Goal: Check status: Check status

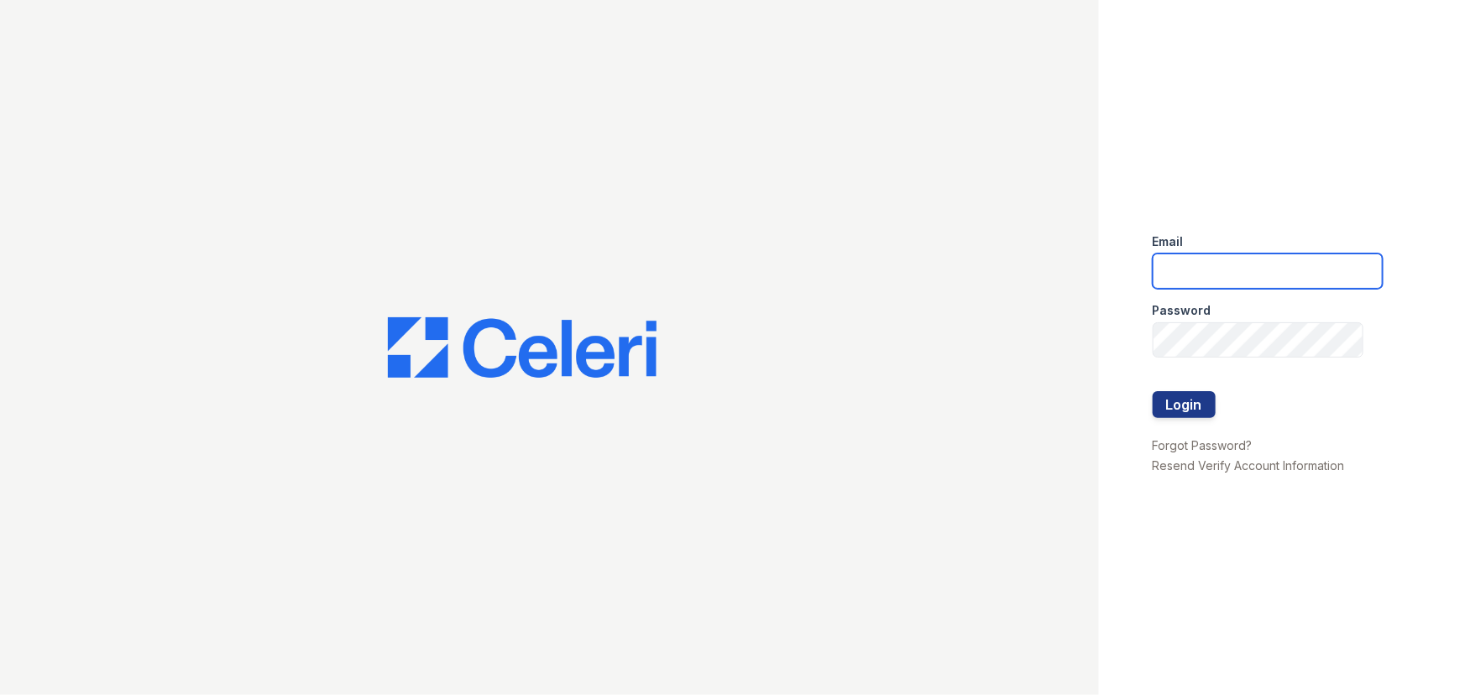
drag, startPoint x: 1173, startPoint y: 268, endPoint x: 1207, endPoint y: 275, distance: 34.3
click at [1173, 268] on input "email" at bounding box center [1268, 271] width 230 height 35
type input "[EMAIL_ADDRESS][DOMAIN_NAME]"
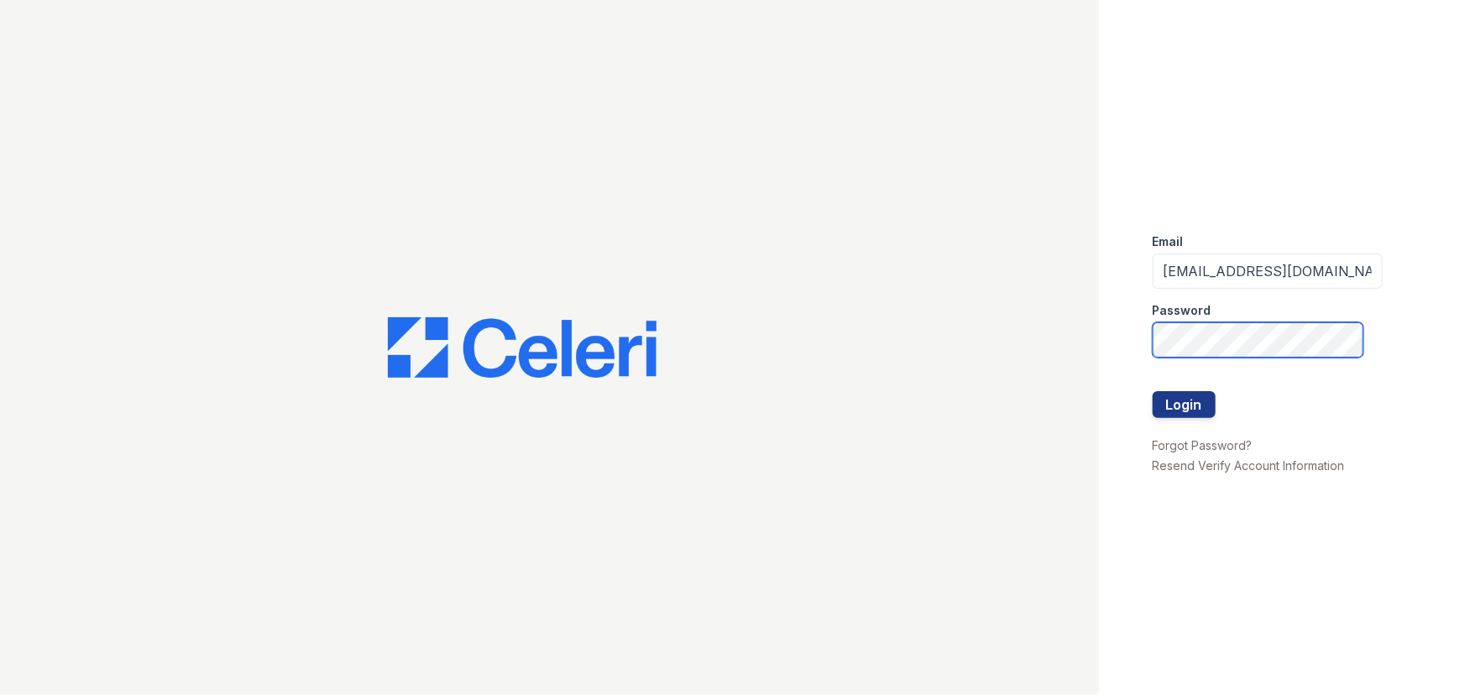
click at [1153, 391] on button "Login" at bounding box center [1184, 404] width 63 height 27
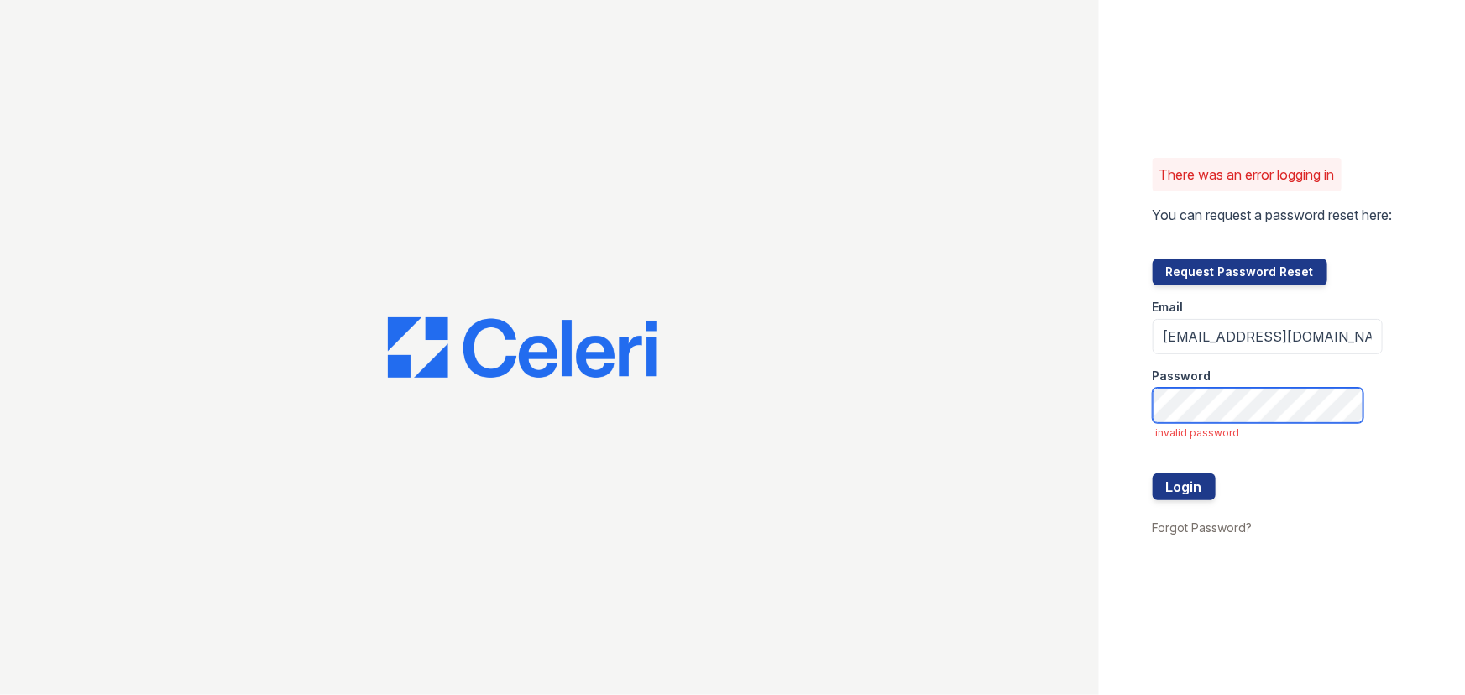
click at [1153, 474] on button "Login" at bounding box center [1184, 487] width 63 height 27
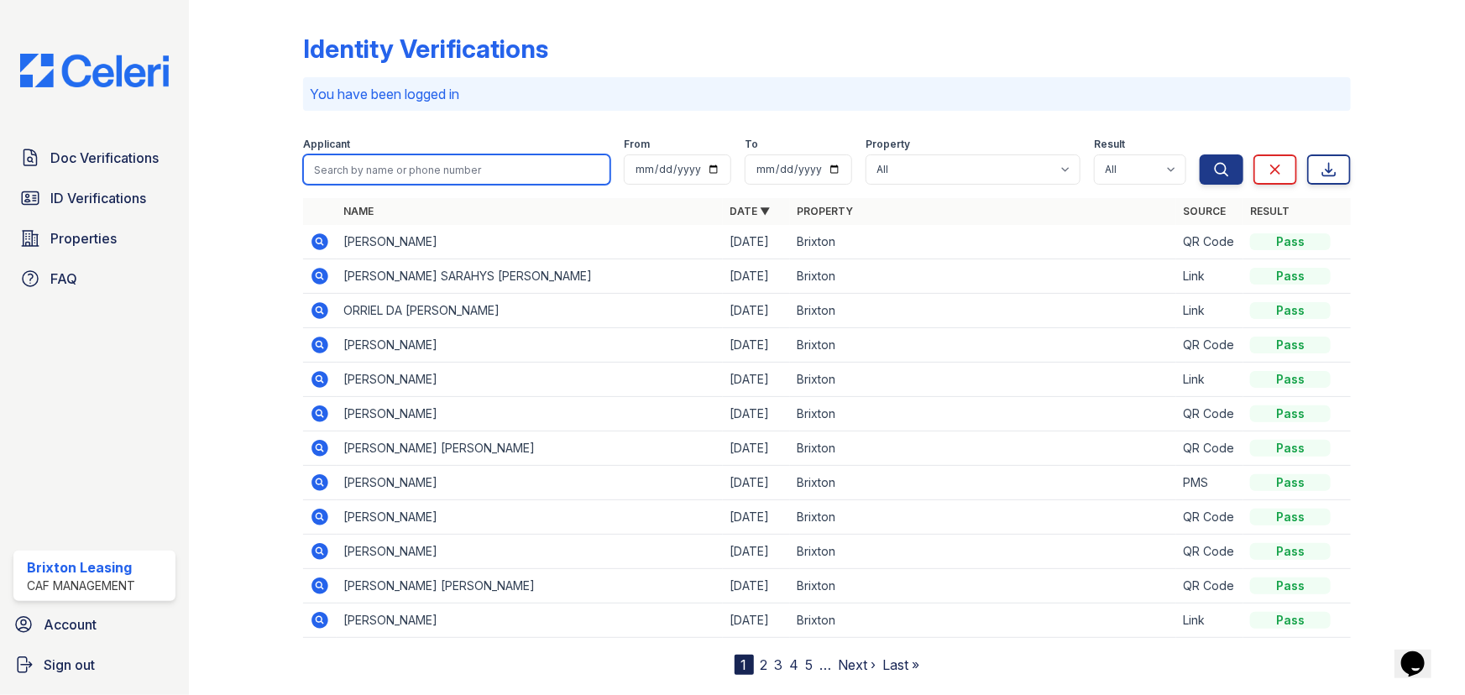
click at [408, 167] on input "search" at bounding box center [456, 170] width 307 height 30
type input "ereana"
click at [1200, 155] on button "Search" at bounding box center [1222, 170] width 44 height 30
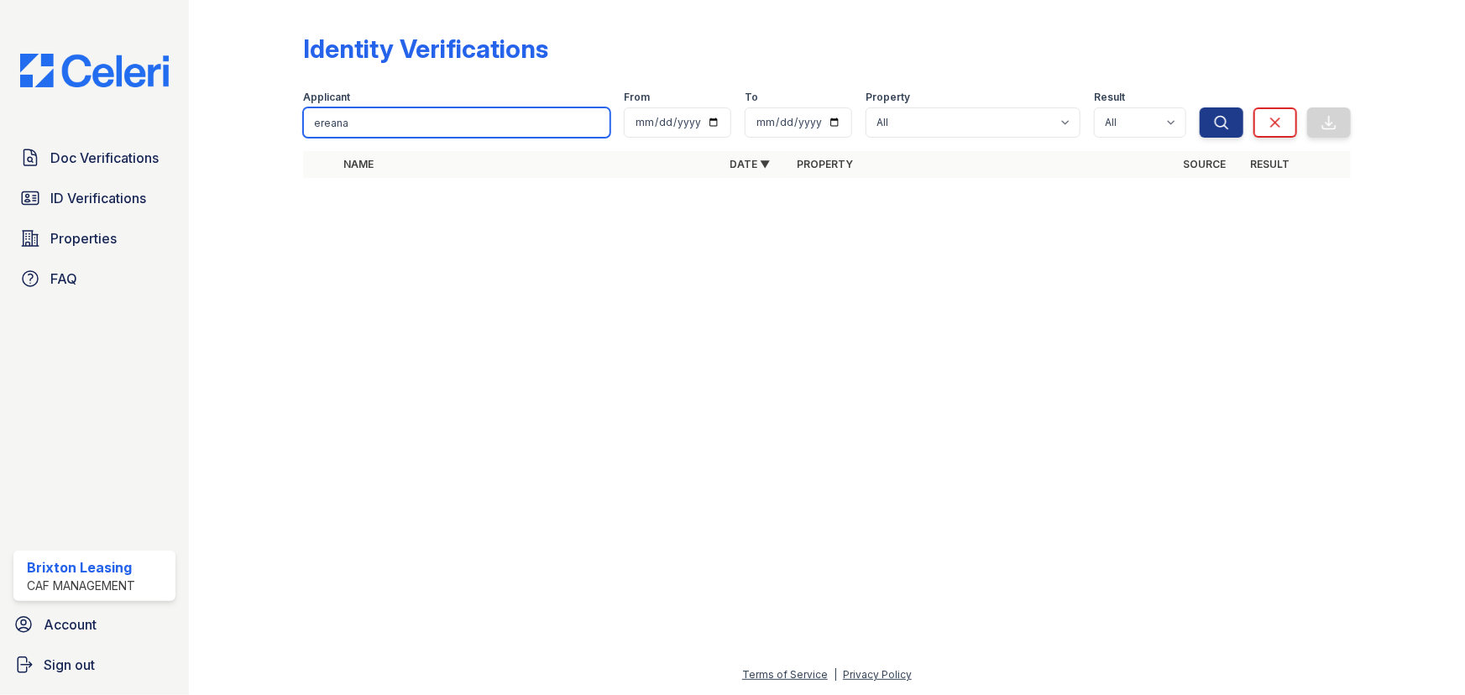
click at [412, 114] on input "ereana" at bounding box center [456, 122] width 307 height 30
type input "ereanna"
click at [1200, 107] on button "Search" at bounding box center [1222, 122] width 44 height 30
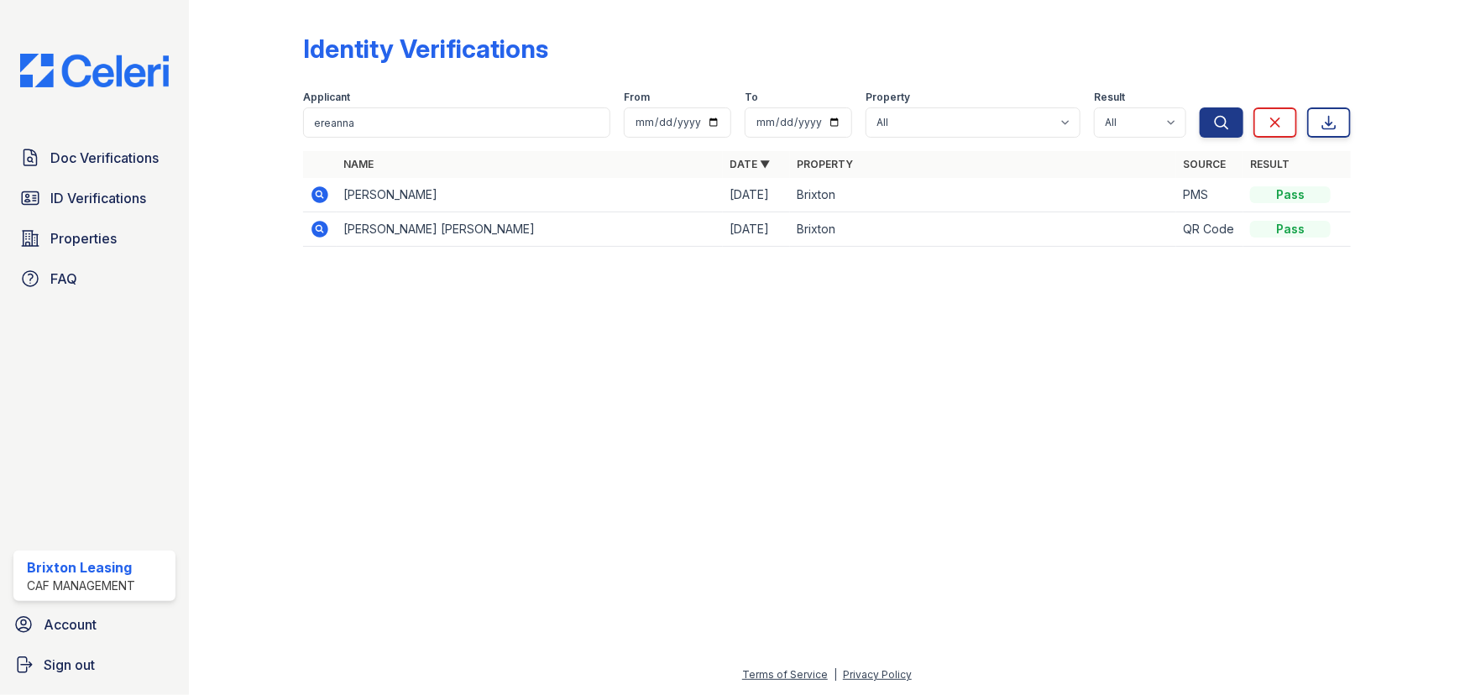
click at [319, 202] on icon at bounding box center [320, 194] width 17 height 17
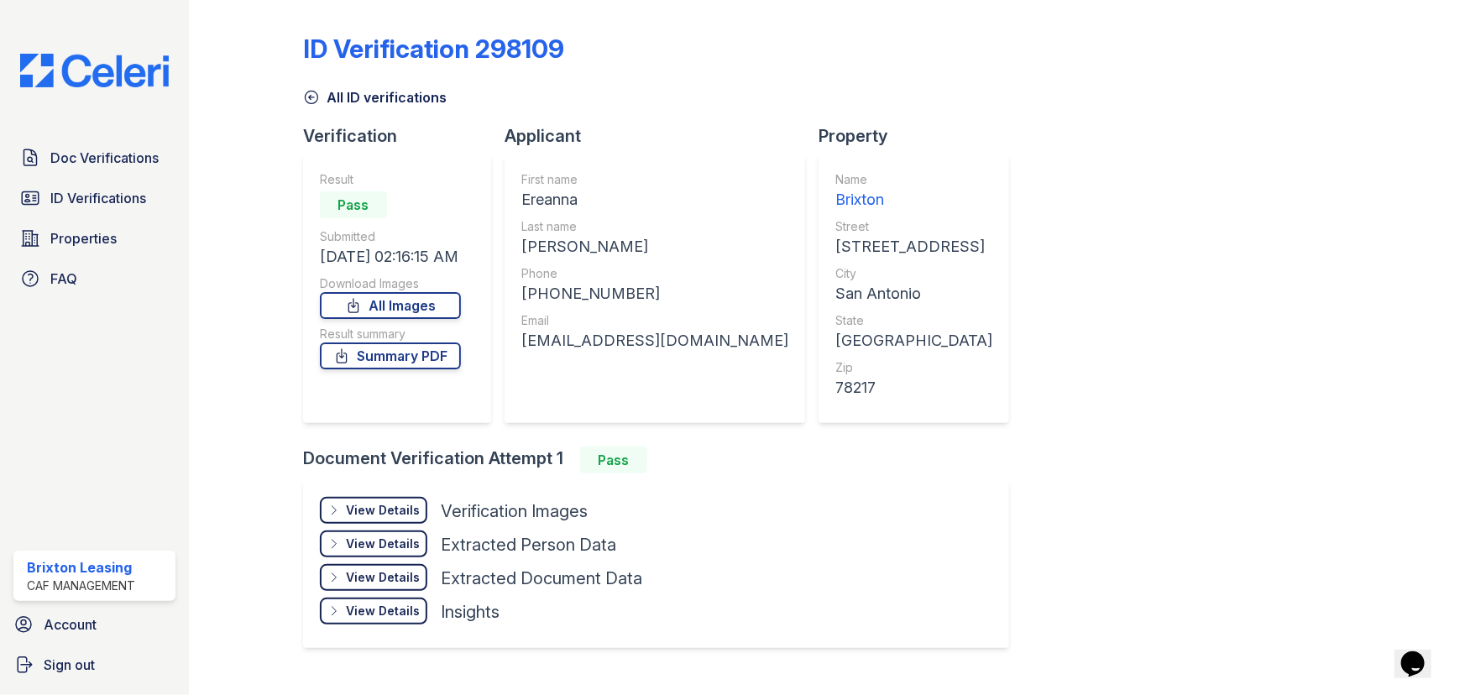
click at [407, 513] on div "View Details" at bounding box center [383, 510] width 74 height 17
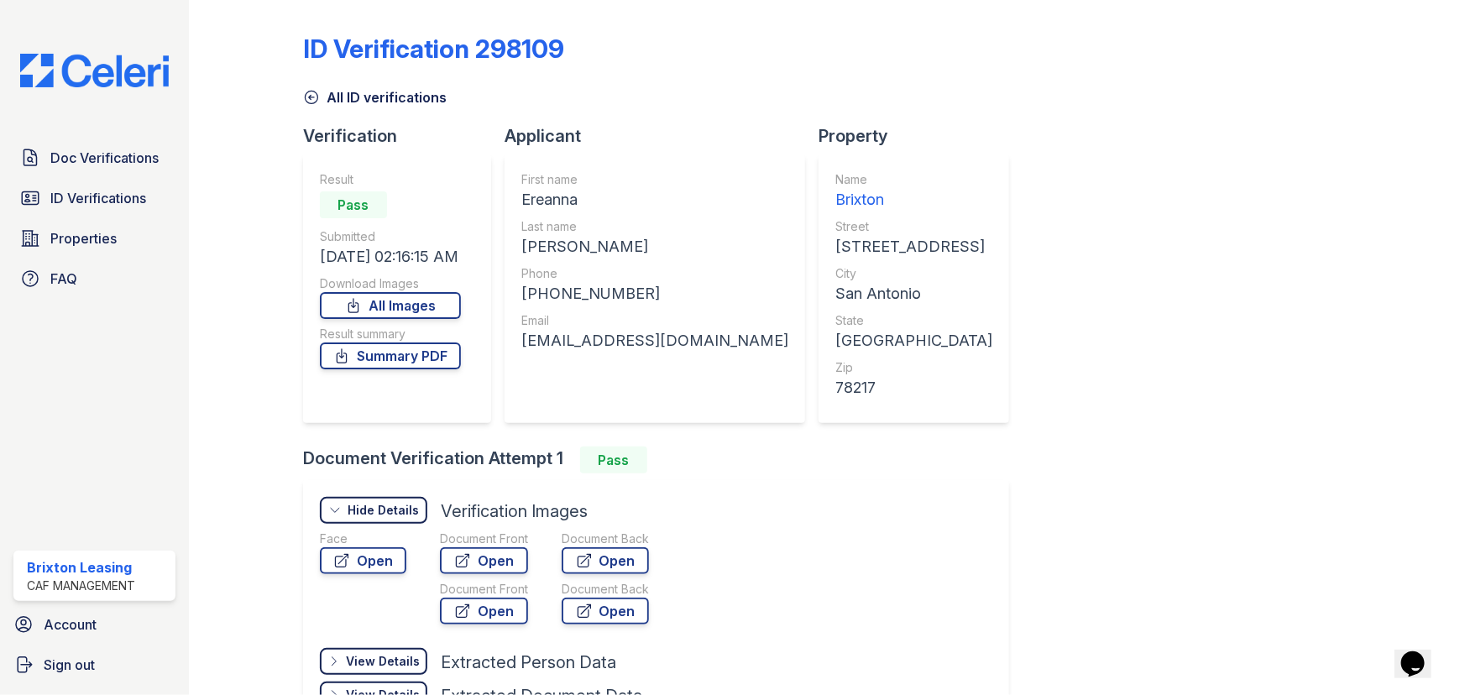
click at [472, 542] on div "Document Front" at bounding box center [484, 539] width 88 height 17
click at [475, 548] on div "Document Front" at bounding box center [484, 539] width 88 height 17
click at [495, 565] on link "Open" at bounding box center [484, 561] width 88 height 27
drag, startPoint x: 113, startPoint y: 185, endPoint x: 113, endPoint y: 176, distance: 9.2
click at [113, 185] on link "ID Verifications" at bounding box center [94, 198] width 162 height 34
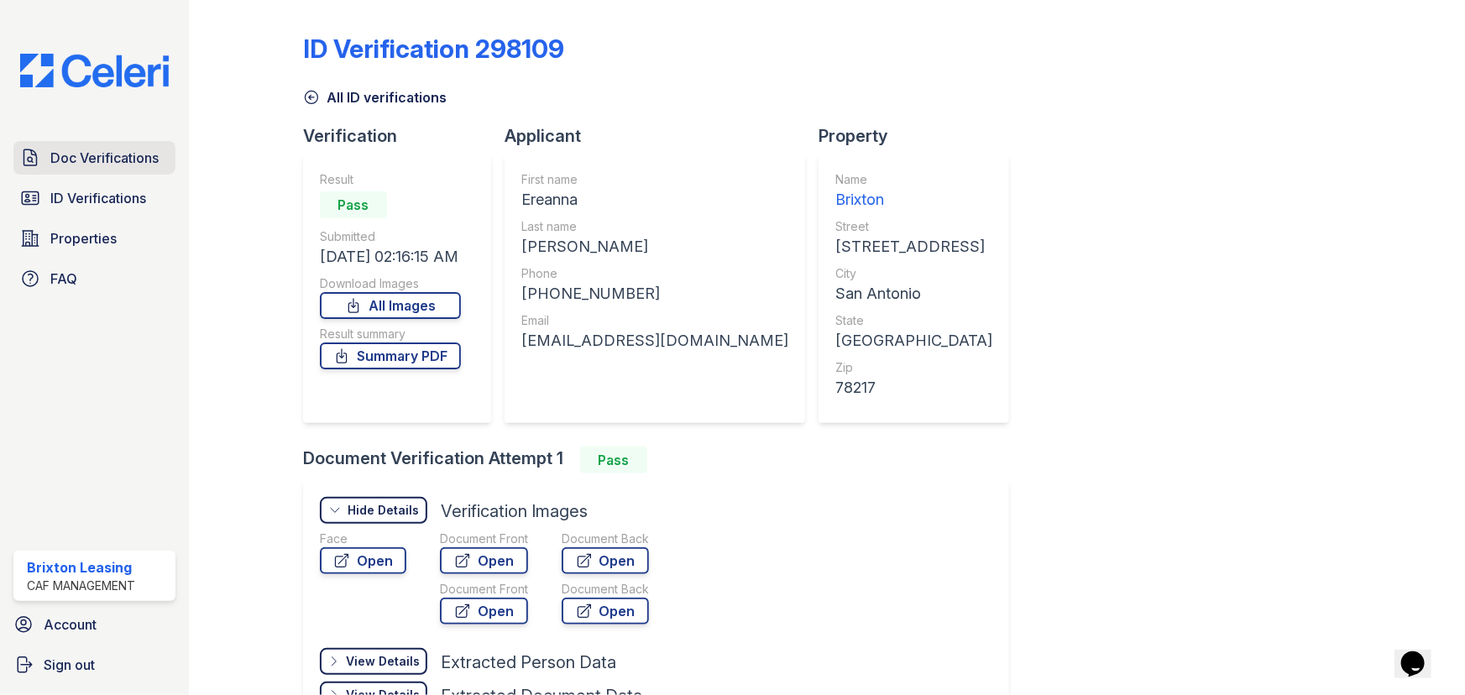
click at [113, 168] on link "Doc Verifications" at bounding box center [94, 158] width 162 height 34
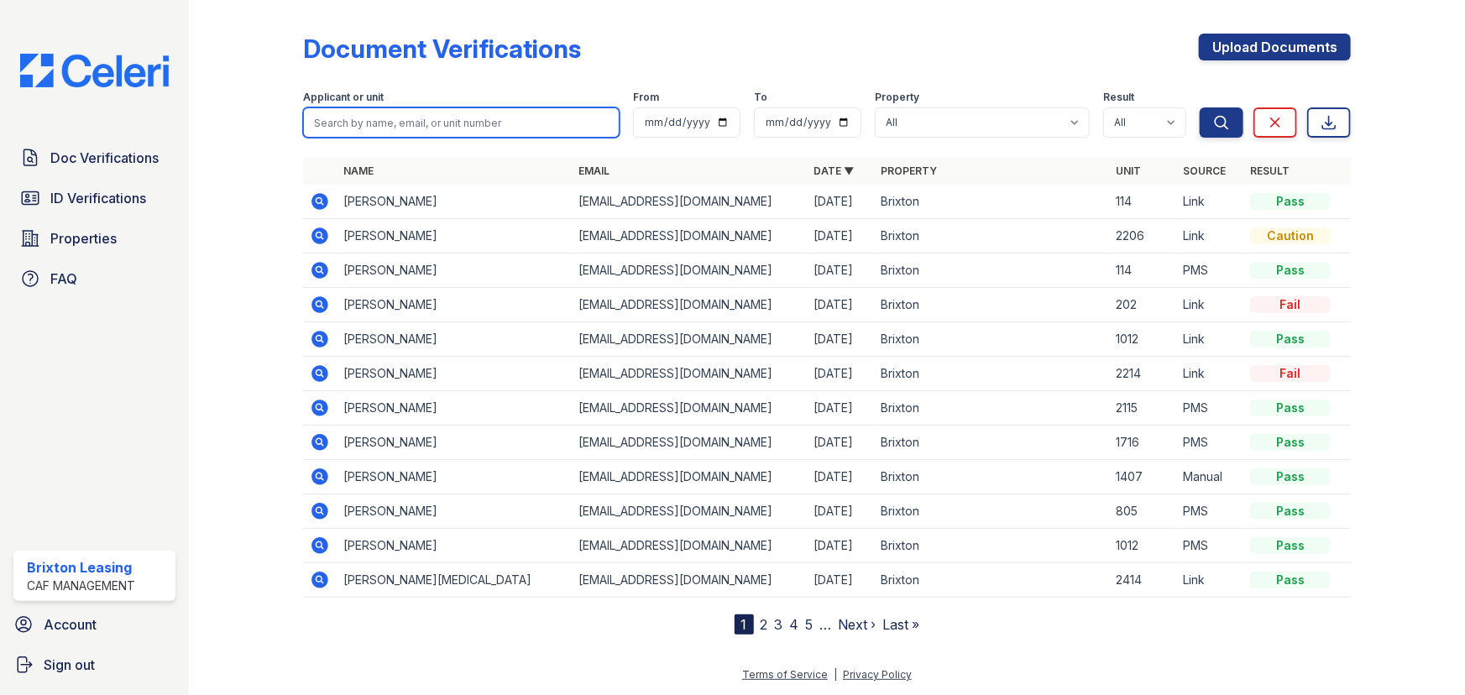
click at [427, 126] on input "search" at bounding box center [461, 122] width 317 height 30
type input "ereanna"
click at [1200, 107] on button "Search" at bounding box center [1222, 122] width 44 height 30
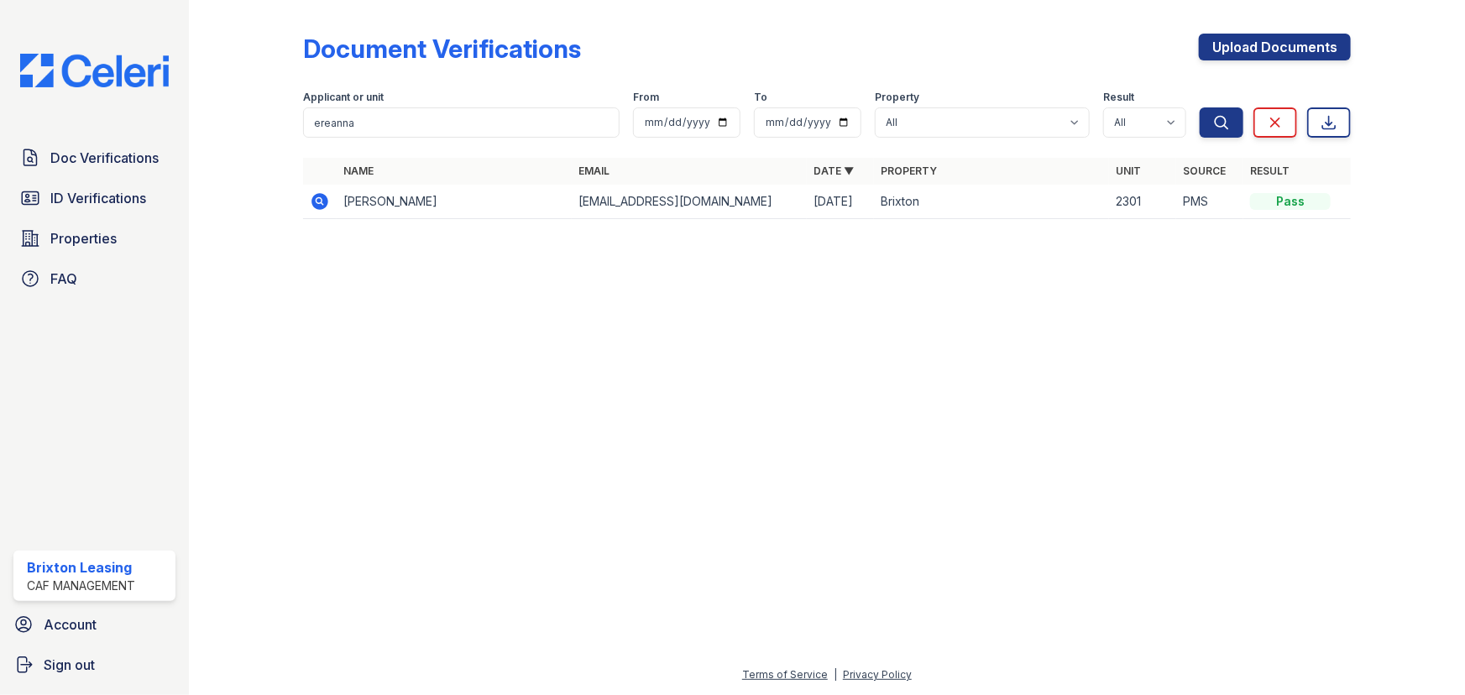
click at [326, 208] on icon at bounding box center [320, 201] width 20 height 20
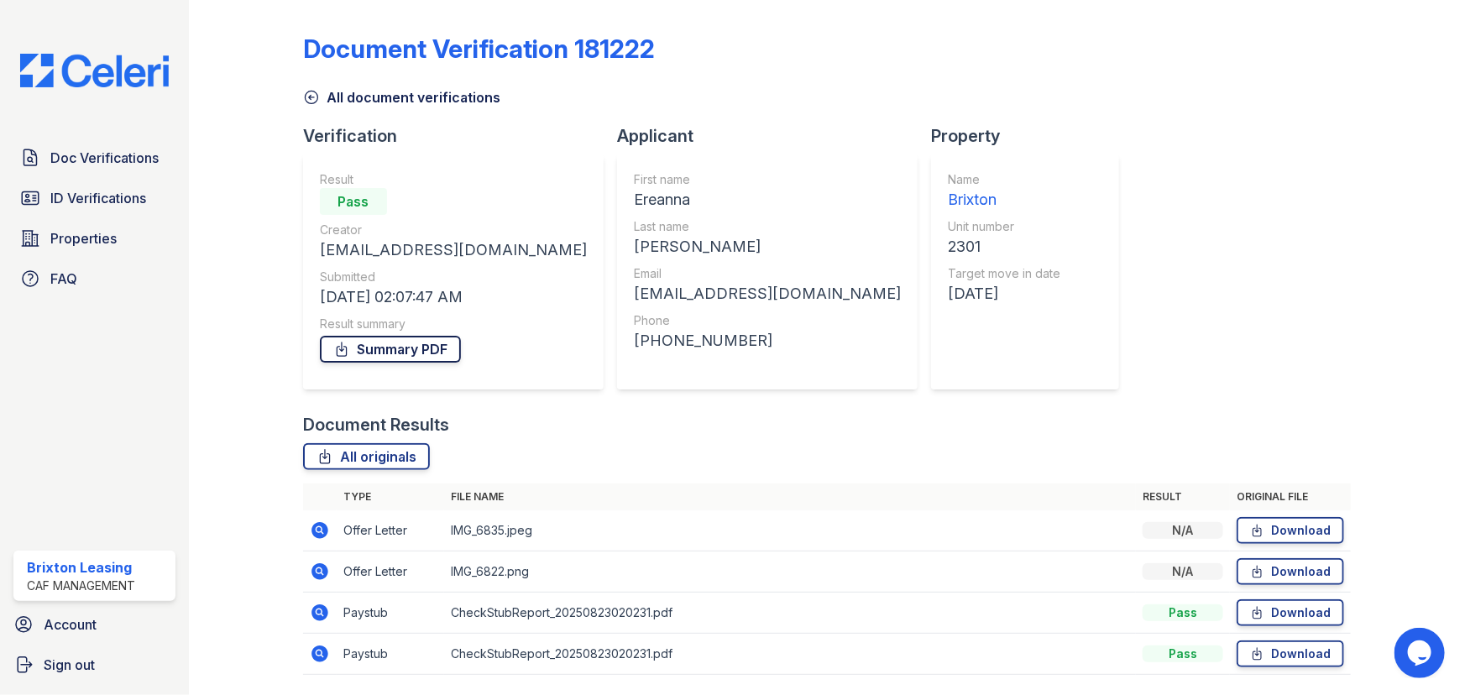
click at [396, 350] on link "Summary PDF" at bounding box center [390, 349] width 141 height 27
